Goal: Task Accomplishment & Management: Complete application form

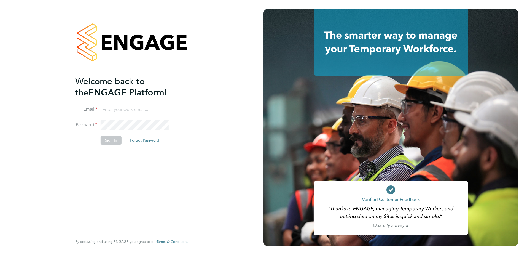
type input "kerry.asawla@thornbaker.co.uk"
click at [108, 141] on button "Sign In" at bounding box center [111, 140] width 21 height 9
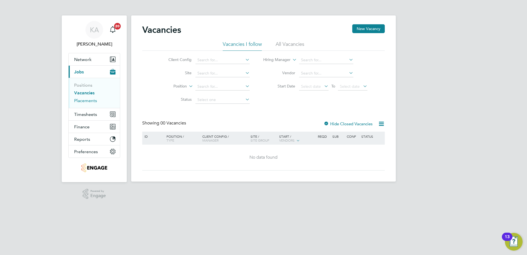
click at [87, 101] on link "Placements" at bounding box center [85, 100] width 23 height 5
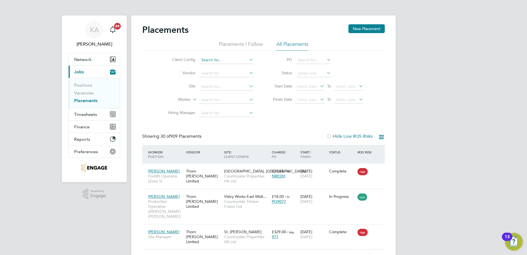
click at [215, 61] on input at bounding box center [226, 60] width 54 height 8
click at [215, 116] on li "Countryside Timber Frame Ltd" at bounding box center [235, 119] width 72 height 7
type input "Countryside Timber Frame Ltd"
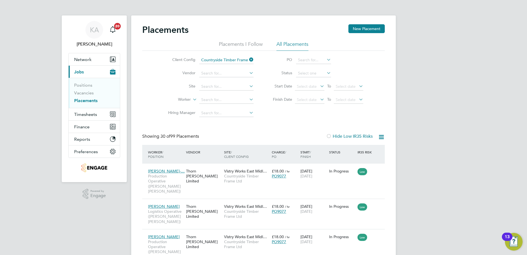
click at [248, 59] on icon at bounding box center [248, 60] width 0 height 8
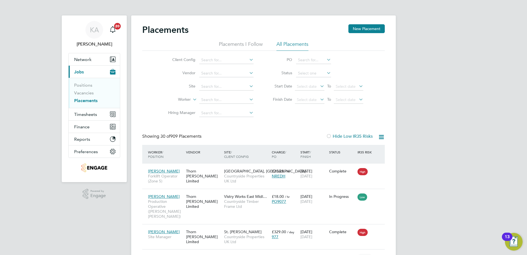
click at [325, 74] on icon at bounding box center [325, 73] width 0 height 8
click at [325, 73] on icon at bounding box center [325, 73] width 0 height 8
click at [325, 72] on icon at bounding box center [325, 73] width 0 height 8
click at [381, 67] on div "Client Config Vendor Site Worker Hiring Manager PO Status Start Date Select dat…" at bounding box center [263, 85] width 243 height 69
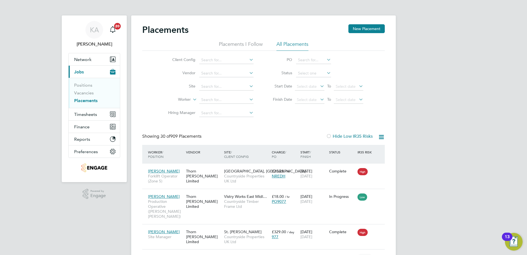
click at [325, 72] on icon at bounding box center [325, 73] width 0 height 8
click at [316, 72] on input at bounding box center [313, 73] width 35 height 8
click at [304, 80] on li "Active" at bounding box center [314, 80] width 36 height 7
type input "Active"
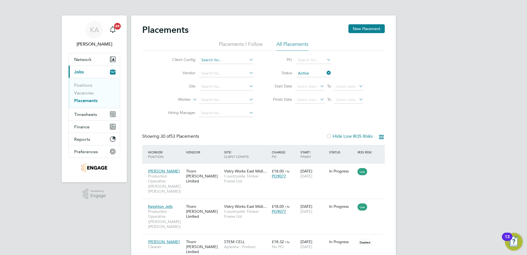
click at [216, 60] on input at bounding box center [226, 60] width 54 height 8
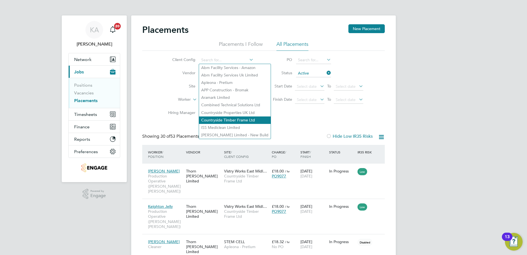
click at [212, 118] on li "Countryside Timber Frame Ltd" at bounding box center [235, 119] width 72 height 7
type input "Countryside Timber Frame Ltd"
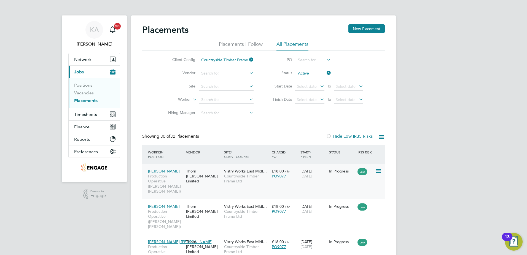
click at [352, 182] on div "[PERSON_NAME] Production Operative ([PERSON_NAME] [PERSON_NAME]) [PERSON_NAME] …" at bounding box center [263, 180] width 243 height 35
click at [160, 168] on div "[PERSON_NAME] Production Operative ([PERSON_NAME] [PERSON_NAME])" at bounding box center [166, 181] width 38 height 31
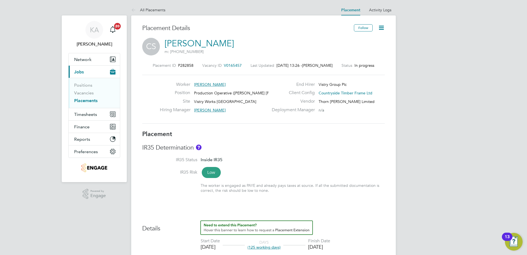
click at [380, 28] on icon at bounding box center [381, 27] width 7 height 7
click at [359, 40] on li "Edit Placement e" at bounding box center [363, 41] width 41 height 8
type input "James Gill"
type input "Dave Spiller"
type input "[DATE]"
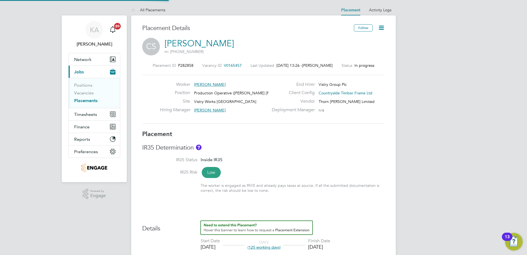
type input "[DATE]"
type input "06:00"
type input "14:00"
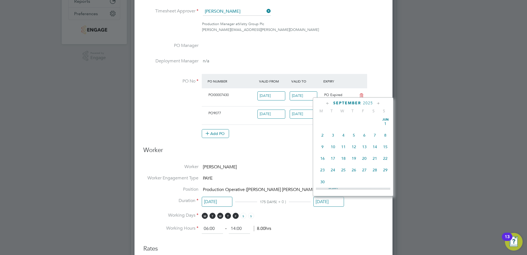
click at [329, 199] on input "[DATE]" at bounding box center [328, 202] width 31 height 10
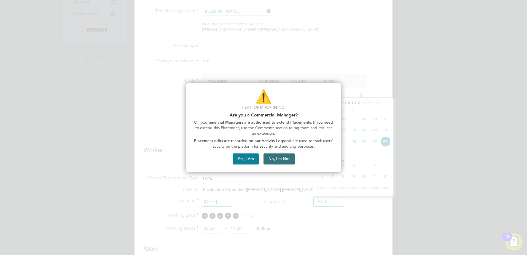
click at [274, 158] on button "No, I'm Not" at bounding box center [278, 158] width 31 height 11
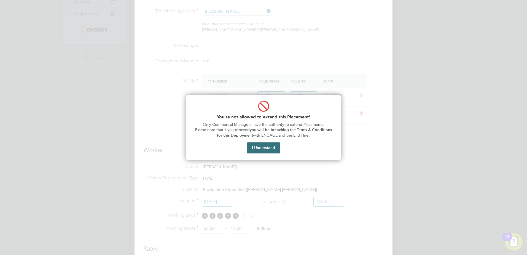
click at [262, 148] on button "I Understand" at bounding box center [263, 147] width 33 height 11
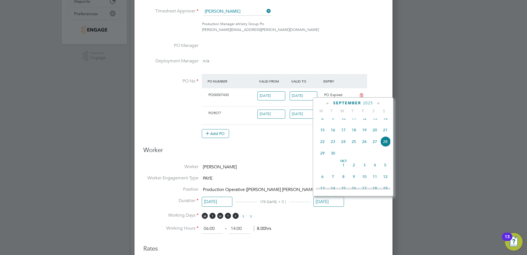
click at [367, 225] on li "Working Hours 06:00 ‐ 14:00 8.00hrs" at bounding box center [263, 229] width 240 height 10
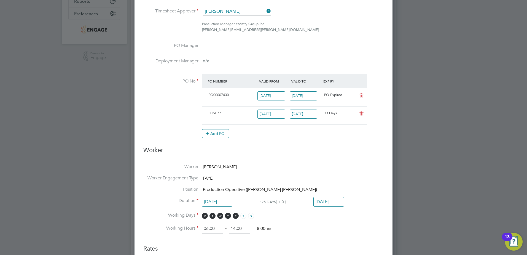
click at [324, 201] on input "[DATE]" at bounding box center [328, 202] width 31 height 10
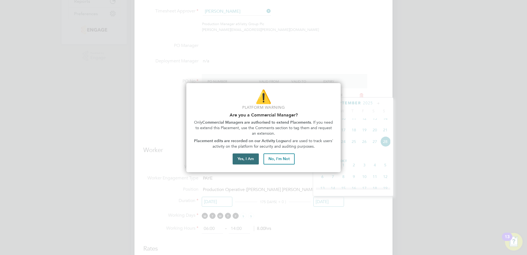
click at [252, 158] on button "Yes, I Am" at bounding box center [246, 158] width 26 height 11
